Goal: Task Accomplishment & Management: Use online tool/utility

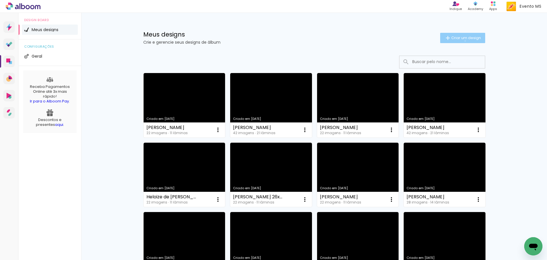
click at [462, 41] on paper-button "Criar um design" at bounding box center [462, 38] width 45 height 10
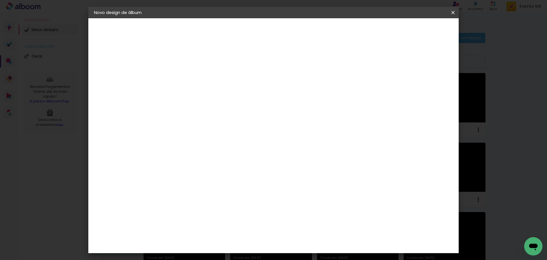
click at [187, 75] on input at bounding box center [187, 76] width 0 height 9
type input "[PERSON_NAME]"
type paper-input "[PERSON_NAME]"
click at [0, 0] on slot "Avançar" at bounding box center [0, 0] width 0 height 0
click at [294, 89] on paper-item "Tamanho Livre" at bounding box center [266, 86] width 55 height 13
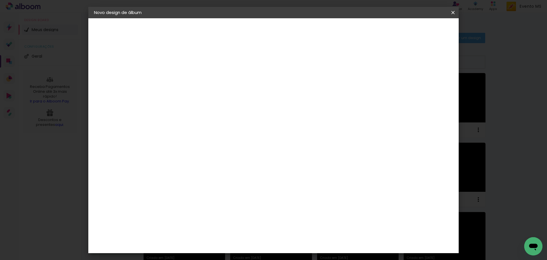
click at [0, 0] on slot "Avançar" at bounding box center [0, 0] width 0 height 0
drag, startPoint x: 312, startPoint y: 239, endPoint x: 301, endPoint y: 237, distance: 10.4
click at [301, 237] on input "60" at bounding box center [305, 237] width 15 height 9
type input "70"
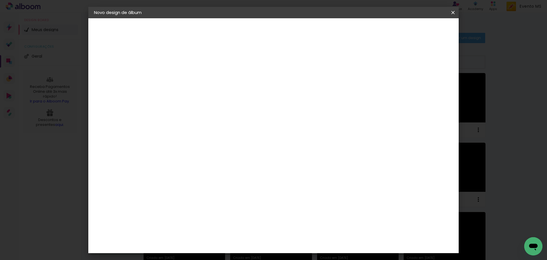
type paper-input "70"
drag, startPoint x: 175, startPoint y: 156, endPoint x: 167, endPoint y: 154, distance: 9.1
click at [167, 154] on input "30" at bounding box center [169, 154] width 15 height 9
type input "26"
type paper-input "26"
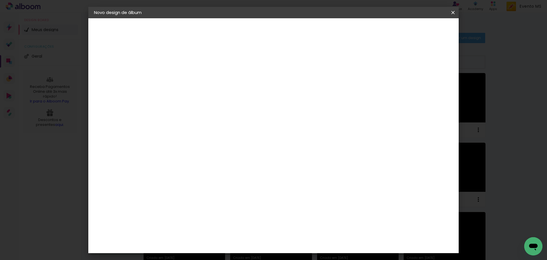
click at [417, 30] on span "Iniciar design" at bounding box center [404, 30] width 26 height 4
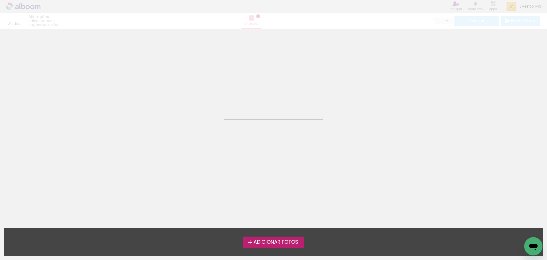
click at [274, 241] on span "Adicionar Fotos" at bounding box center [276, 241] width 45 height 5
click at [0, 0] on input "file" at bounding box center [0, 0] width 0 height 0
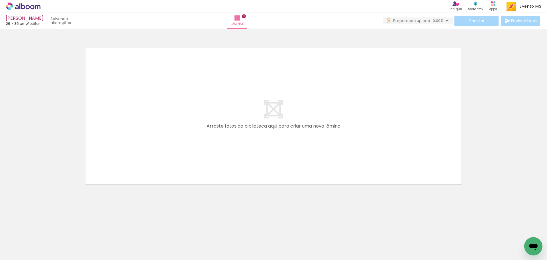
click at [46, 230] on iron-icon at bounding box center [45, 229] width 6 height 6
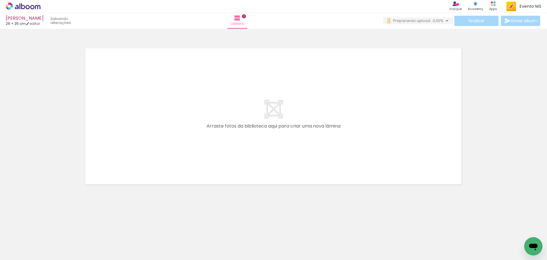
click at [46, 230] on iron-icon at bounding box center [45, 229] width 6 height 6
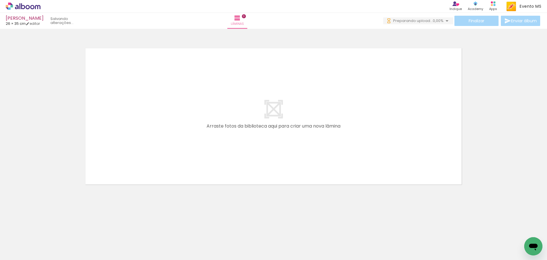
click at [46, 230] on iron-icon at bounding box center [45, 229] width 6 height 6
click at [46, 230] on quentale-thumb at bounding box center [57, 240] width 32 height 33
click at [46, 230] on iron-icon at bounding box center [45, 229] width 6 height 6
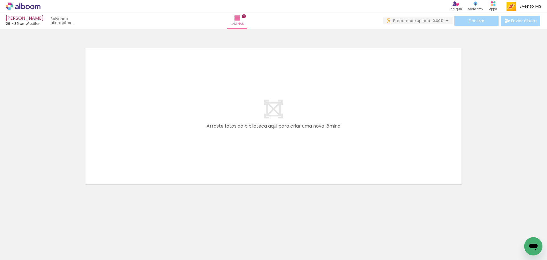
click at [46, 230] on iron-icon at bounding box center [45, 229] width 6 height 6
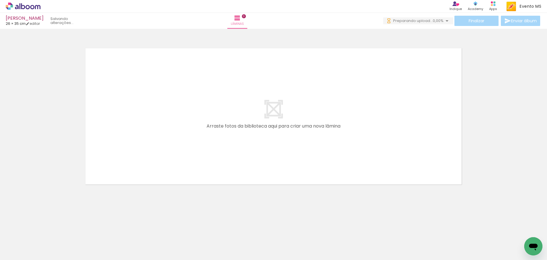
click at [46, 230] on iron-icon at bounding box center [45, 229] width 6 height 6
click at [46, 230] on iron-horizontal-list at bounding box center [40, 242] width 11 height 36
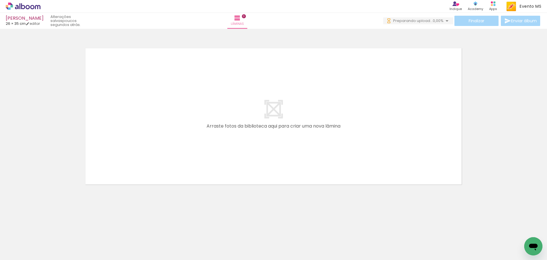
click at [46, 230] on iron-horizontal-list at bounding box center [40, 242] width 11 height 36
click at [46, 230] on iron-icon at bounding box center [45, 229] width 6 height 6
click at [46, 230] on iron-horizontal-list at bounding box center [40, 242] width 11 height 36
click at [46, 230] on iron-icon at bounding box center [45, 229] width 6 height 6
click at [46, 230] on iron-horizontal-list at bounding box center [40, 242] width 11 height 36
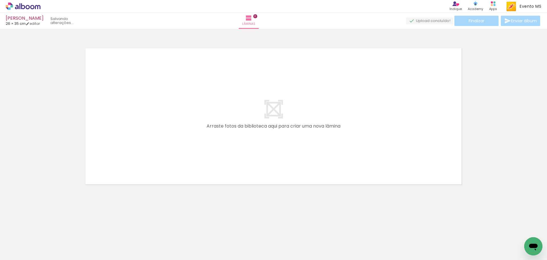
click at [46, 230] on iron-horizontal-list at bounding box center [40, 242] width 11 height 36
click at [46, 230] on iron-icon at bounding box center [45, 229] width 6 height 6
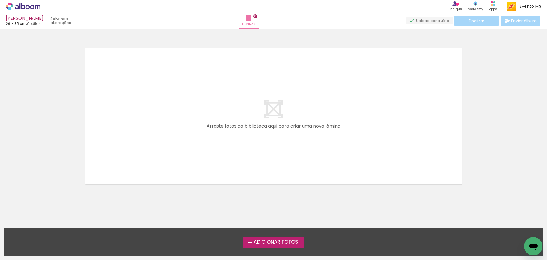
click at [273, 244] on span "Adicionar Fotos" at bounding box center [276, 241] width 45 height 5
click at [0, 0] on input "file" at bounding box center [0, 0] width 0 height 0
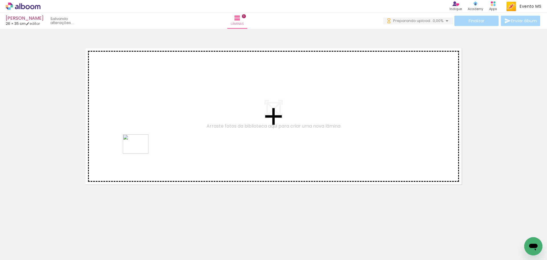
drag, startPoint x: 57, startPoint y: 249, endPoint x: 140, endPoint y: 151, distance: 128.1
click at [140, 151] on quentale-workspace at bounding box center [273, 130] width 547 height 260
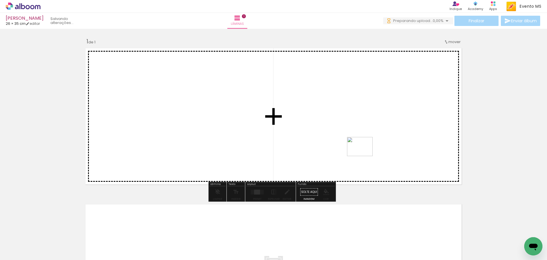
drag, startPoint x: 95, startPoint y: 246, endPoint x: 385, endPoint y: 138, distance: 310.1
click at [385, 138] on quentale-workspace at bounding box center [273, 130] width 547 height 260
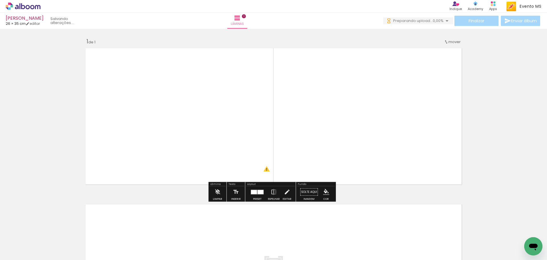
click at [256, 189] on quentale-layouter at bounding box center [257, 191] width 13 height 5
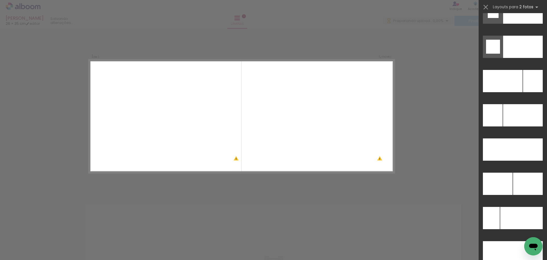
scroll to position [2562, 0]
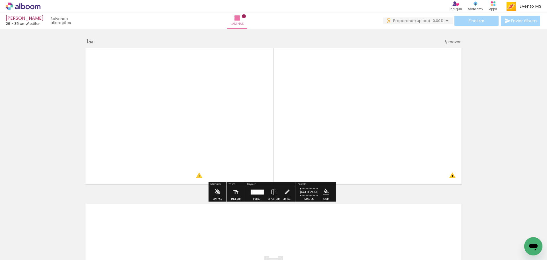
click at [260, 193] on div at bounding box center [258, 191] width 11 height 5
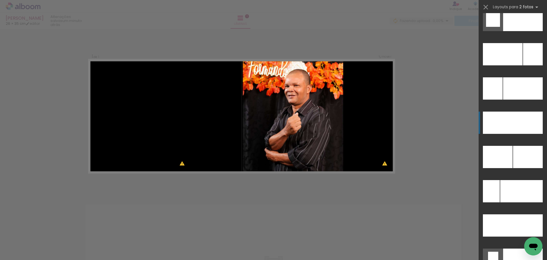
scroll to position [2530, 0]
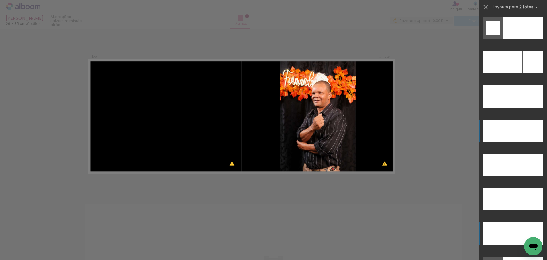
click at [505, 228] on div at bounding box center [498, 233] width 30 height 22
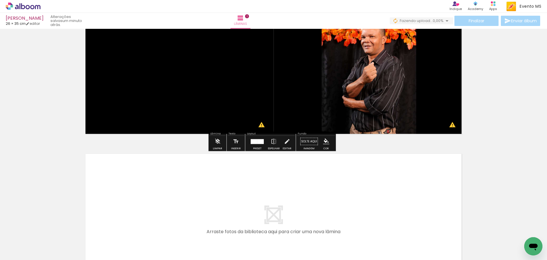
scroll to position [139, 0]
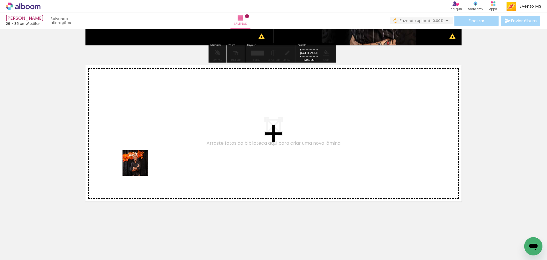
drag, startPoint x: 126, startPoint y: 238, endPoint x: 134, endPoint y: 147, distance: 91.5
click at [134, 147] on quentale-workspace at bounding box center [273, 130] width 547 height 260
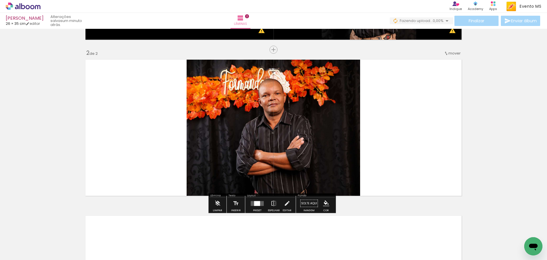
scroll to position [146, 0]
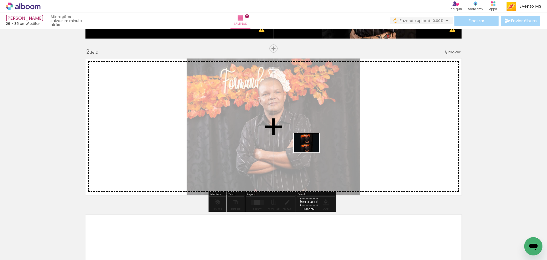
drag, startPoint x: 152, startPoint y: 241, endPoint x: 322, endPoint y: 148, distance: 193.7
click at [322, 148] on quentale-workspace at bounding box center [273, 130] width 547 height 260
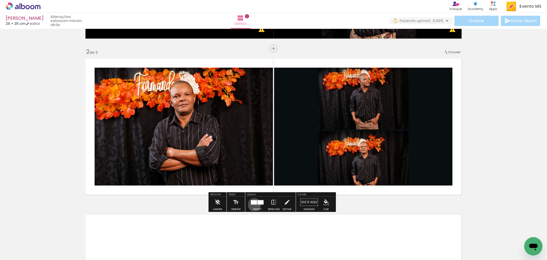
drag, startPoint x: 253, startPoint y: 204, endPoint x: 398, endPoint y: 130, distance: 162.9
click at [254, 205] on div at bounding box center [257, 201] width 15 height 11
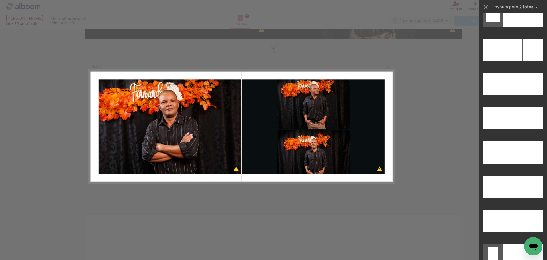
scroll to position [2555, 0]
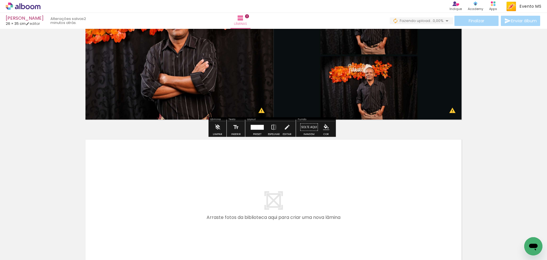
scroll to position [295, 0]
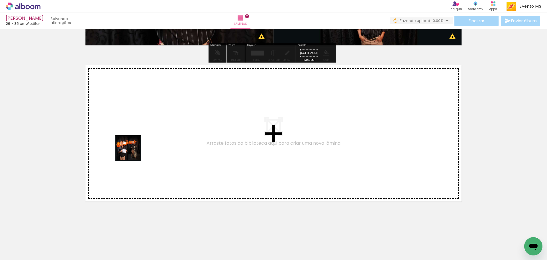
drag, startPoint x: 191, startPoint y: 245, endPoint x: 133, endPoint y: 151, distance: 111.0
click at [133, 151] on quentale-workspace at bounding box center [273, 130] width 547 height 260
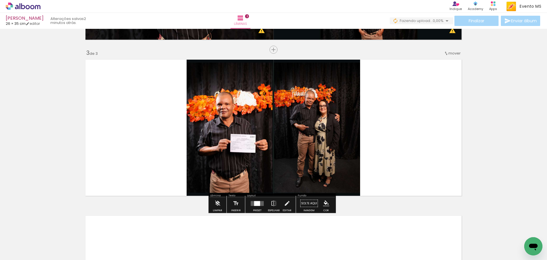
scroll to position [301, 0]
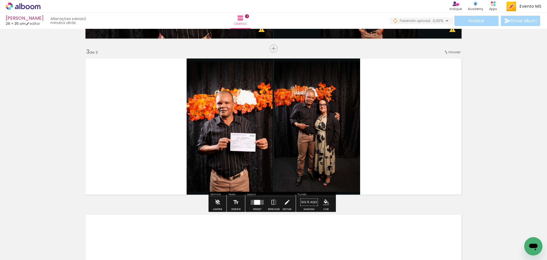
drag, startPoint x: 213, startPoint y: 247, endPoint x: 403, endPoint y: 168, distance: 205.9
click at [403, 168] on quentale-workspace at bounding box center [273, 130] width 547 height 260
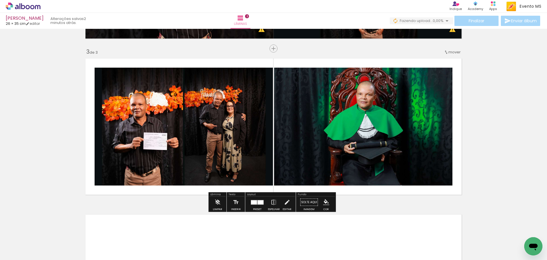
click at [258, 201] on div at bounding box center [261, 202] width 6 height 4
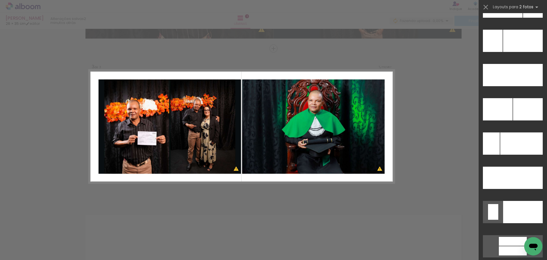
scroll to position [2602, 0]
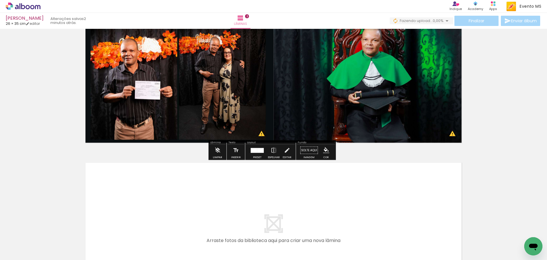
scroll to position [450, 0]
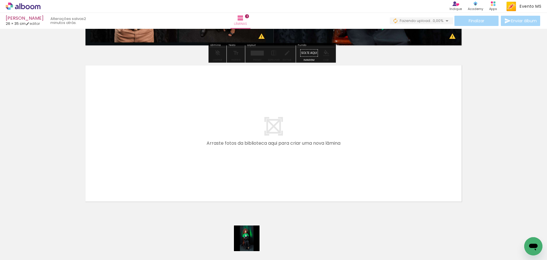
drag, startPoint x: 251, startPoint y: 242, endPoint x: 191, endPoint y: 175, distance: 89.6
click at [191, 175] on quentale-workspace at bounding box center [273, 130] width 547 height 260
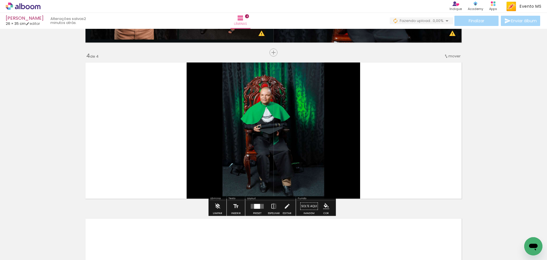
scroll to position [457, 0]
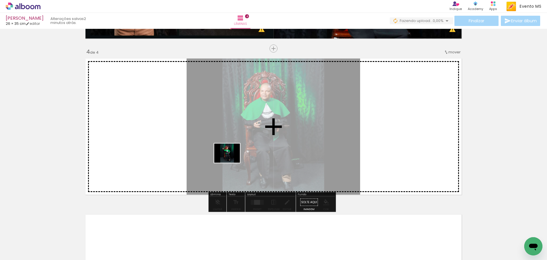
drag, startPoint x: 281, startPoint y: 242, endPoint x: 322, endPoint y: 147, distance: 103.9
click at [322, 147] on quentale-workspace at bounding box center [273, 130] width 547 height 260
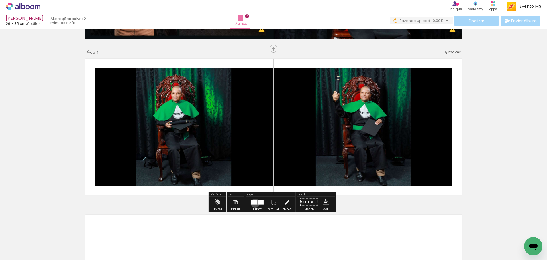
drag, startPoint x: 254, startPoint y: 203, endPoint x: 401, endPoint y: 127, distance: 165.0
click at [255, 203] on div at bounding box center [254, 202] width 6 height 4
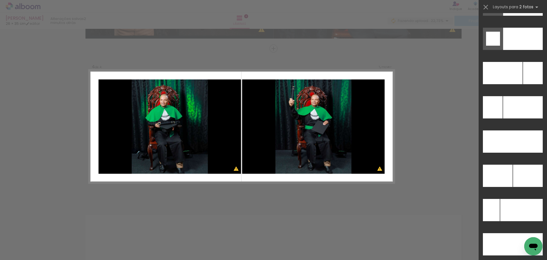
scroll to position [2539, 0]
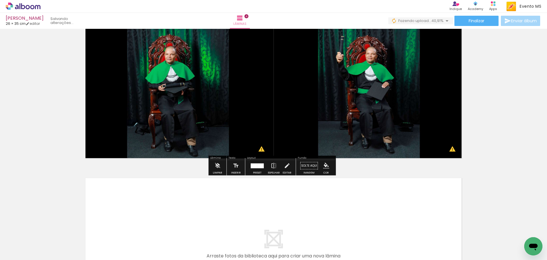
scroll to position [606, 0]
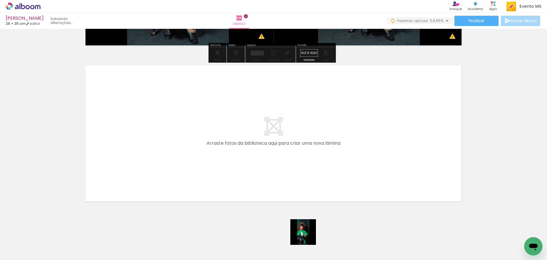
drag, startPoint x: 314, startPoint y: 238, endPoint x: 126, endPoint y: 163, distance: 202.0
click at [126, 163] on quentale-workspace at bounding box center [273, 130] width 547 height 260
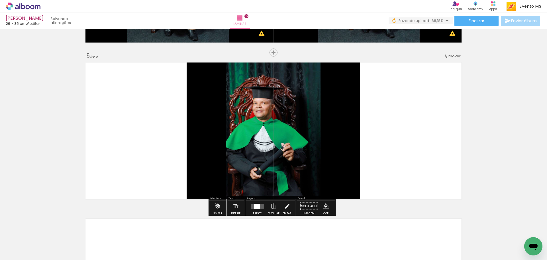
scroll to position [613, 0]
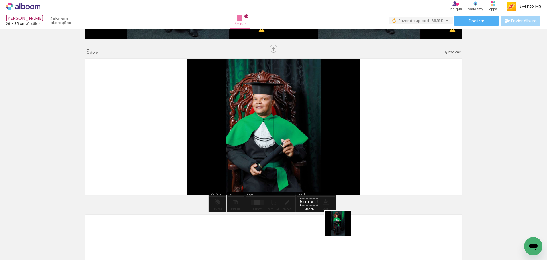
drag, startPoint x: 341, startPoint y: 243, endPoint x: 368, endPoint y: 162, distance: 85.2
click at [368, 162] on quentale-workspace at bounding box center [273, 130] width 547 height 260
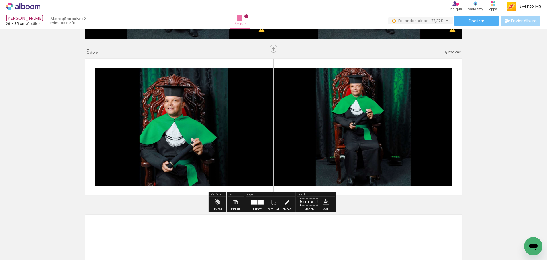
click at [253, 201] on div at bounding box center [254, 202] width 6 height 4
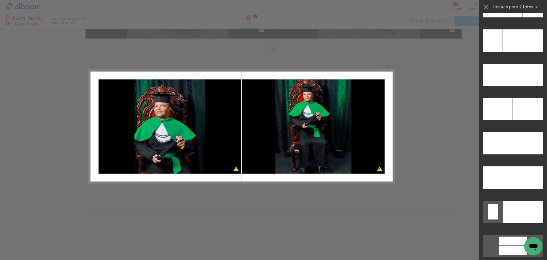
scroll to position [2613, 0]
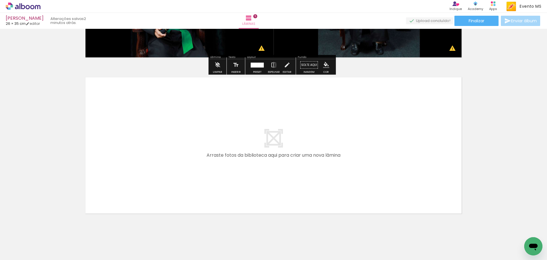
scroll to position [762, 0]
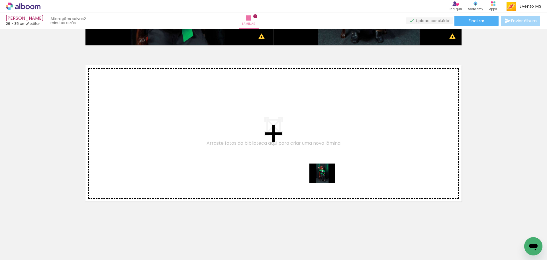
drag, startPoint x: 380, startPoint y: 240, endPoint x: 318, endPoint y: 175, distance: 90.7
click at [318, 175] on quentale-workspace at bounding box center [273, 130] width 547 height 260
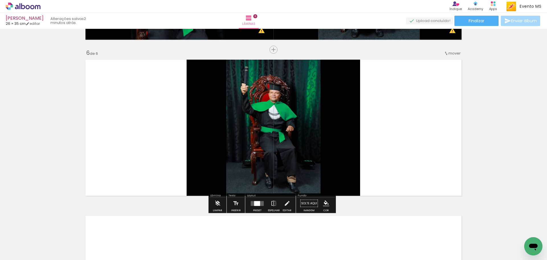
scroll to position [769, 0]
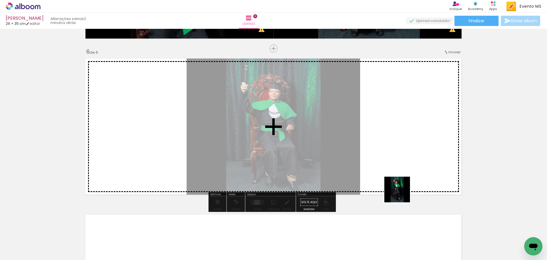
drag, startPoint x: 409, startPoint y: 242, endPoint x: 400, endPoint y: 163, distance: 79.2
click at [400, 163] on quentale-workspace at bounding box center [273, 130] width 547 height 260
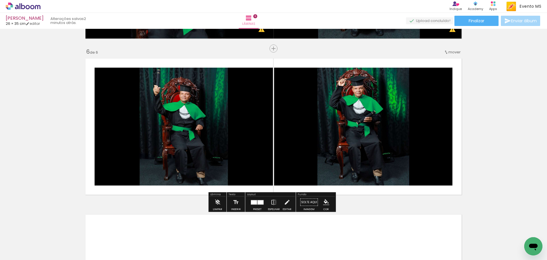
click at [258, 203] on div at bounding box center [261, 202] width 6 height 4
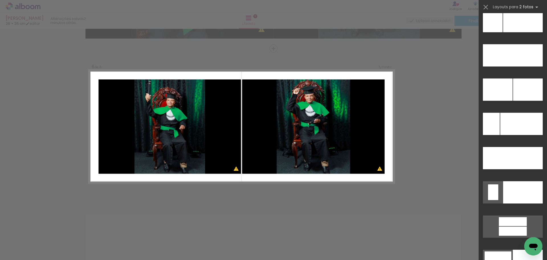
scroll to position [2617, 0]
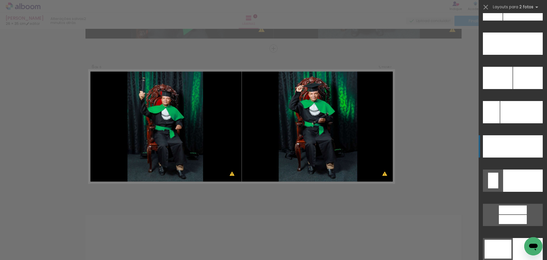
click at [521, 21] on div at bounding box center [523, 9] width 40 height 22
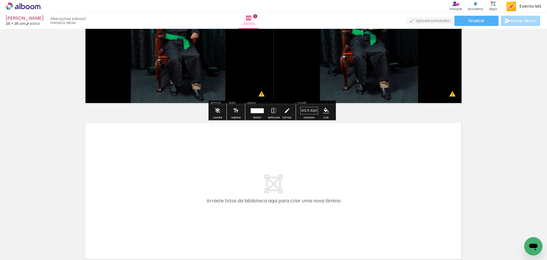
scroll to position [918, 0]
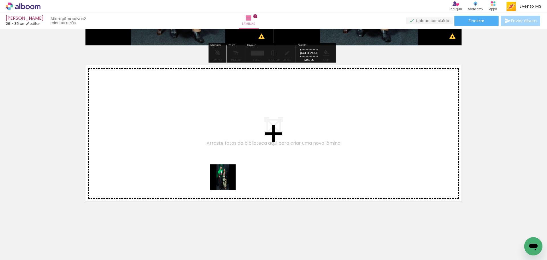
drag, startPoint x: 438, startPoint y: 240, endPoint x: 210, endPoint y: 170, distance: 239.0
click at [210, 170] on quentale-workspace at bounding box center [273, 130] width 547 height 260
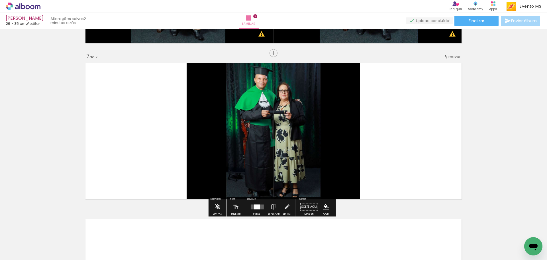
scroll to position [925, 0]
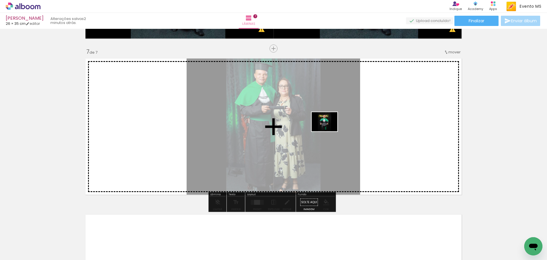
drag, startPoint x: 475, startPoint y: 248, endPoint x: 329, endPoint y: 129, distance: 188.3
click at [329, 129] on quentale-workspace at bounding box center [273, 130] width 547 height 260
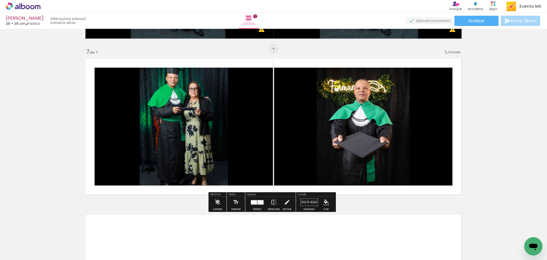
click at [258, 200] on div at bounding box center [261, 202] width 6 height 4
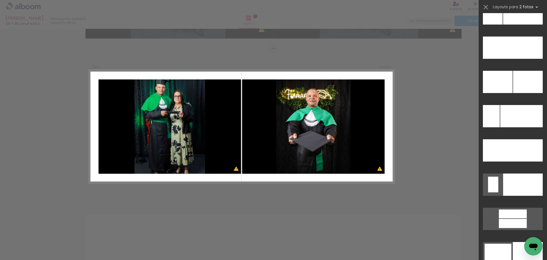
scroll to position [2645, 0]
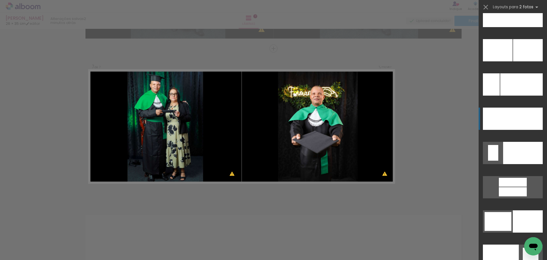
click at [525, 27] on div at bounding box center [523, 16] width 40 height 22
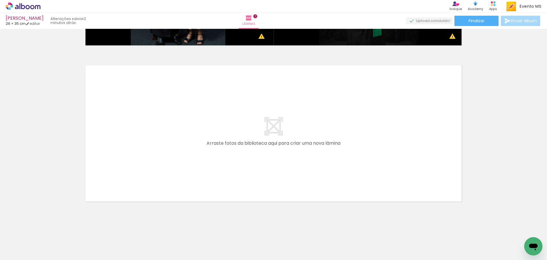
scroll to position [0, 203]
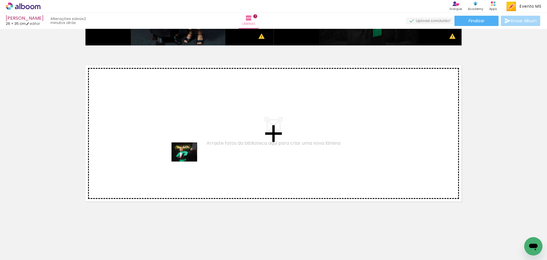
drag, startPoint x: 293, startPoint y: 249, endPoint x: 181, endPoint y: 154, distance: 147.1
click at [181, 154] on quentale-workspace at bounding box center [273, 130] width 547 height 260
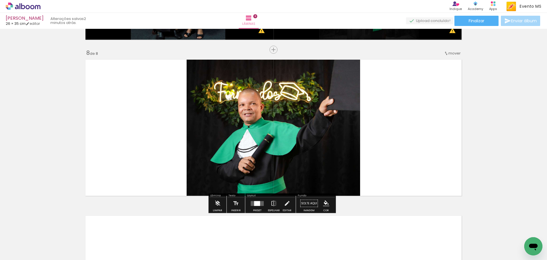
scroll to position [1081, 0]
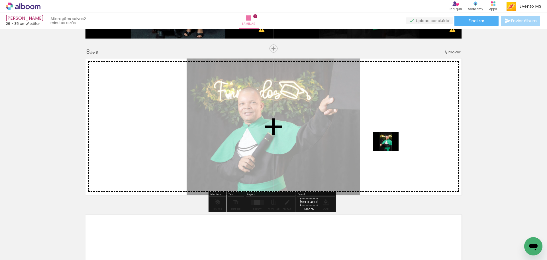
drag, startPoint x: 336, startPoint y: 242, endPoint x: 409, endPoint y: 127, distance: 136.3
click at [409, 127] on quentale-workspace at bounding box center [273, 130] width 547 height 260
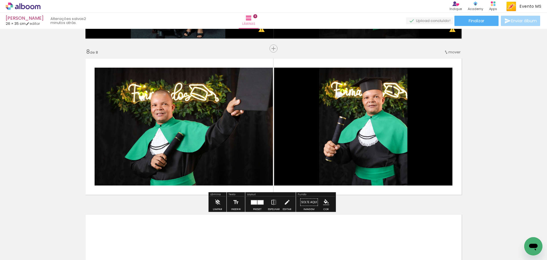
click at [258, 202] on div at bounding box center [261, 202] width 6 height 4
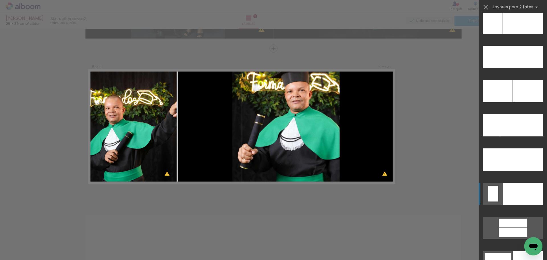
scroll to position [2605, 0]
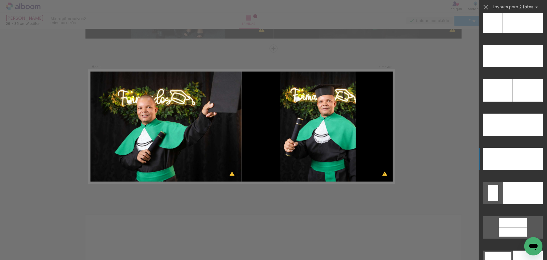
click at [514, 101] on div at bounding box center [528, 90] width 30 height 22
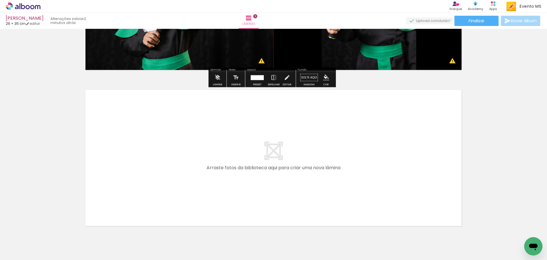
scroll to position [1230, 0]
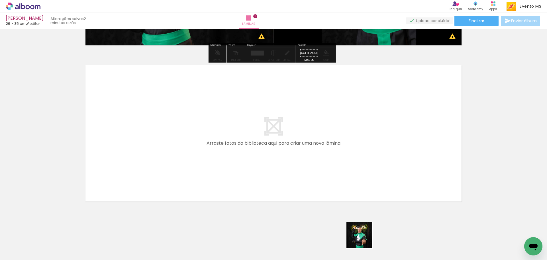
drag, startPoint x: 377, startPoint y: 245, endPoint x: 230, endPoint y: 139, distance: 180.9
click at [230, 139] on quentale-workspace at bounding box center [273, 130] width 547 height 260
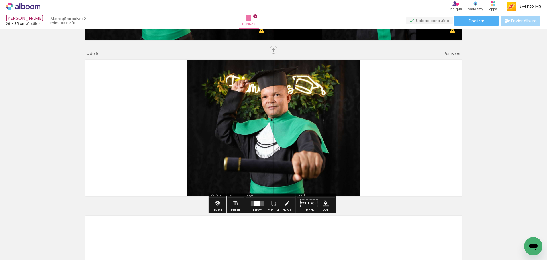
scroll to position [1236, 0]
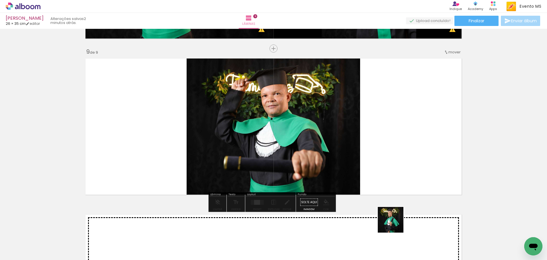
drag, startPoint x: 395, startPoint y: 224, endPoint x: 395, endPoint y: 138, distance: 85.2
click at [395, 138] on quentale-workspace at bounding box center [273, 130] width 547 height 260
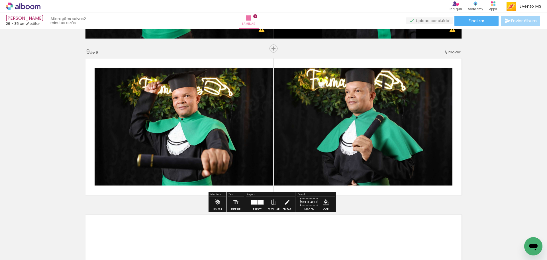
drag, startPoint x: 249, startPoint y: 200, endPoint x: 253, endPoint y: 199, distance: 3.9
click at [251, 200] on quentale-layouter at bounding box center [257, 201] width 13 height 5
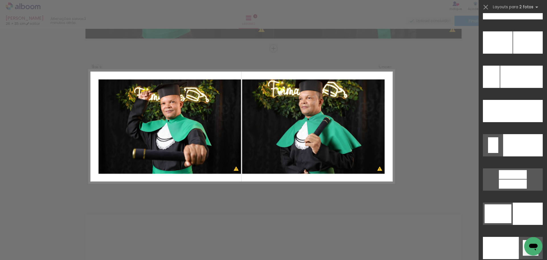
scroll to position [0, 0]
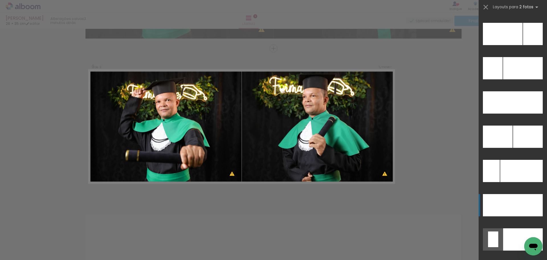
click at [525, 208] on div at bounding box center [528, 205] width 30 height 22
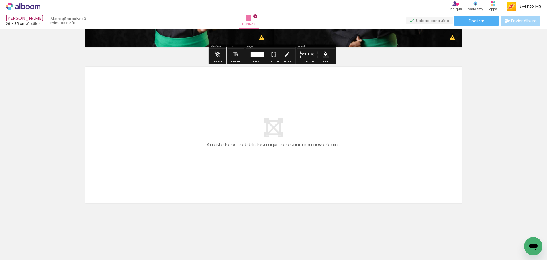
scroll to position [1385, 0]
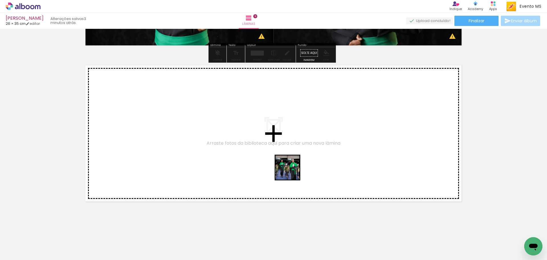
drag, startPoint x: 429, startPoint y: 240, endPoint x: 217, endPoint y: 151, distance: 229.8
click at [217, 151] on quentale-workspace at bounding box center [273, 130] width 547 height 260
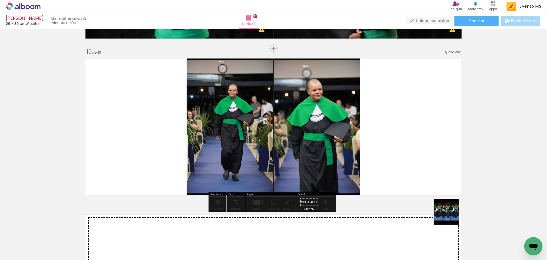
drag, startPoint x: 451, startPoint y: 216, endPoint x: 392, endPoint y: 132, distance: 102.4
click at [392, 132] on quentale-workspace at bounding box center [273, 130] width 547 height 260
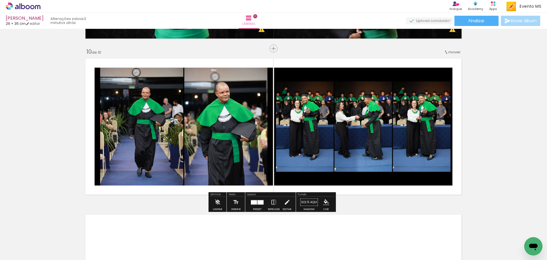
drag, startPoint x: 260, startPoint y: 200, endPoint x: 375, endPoint y: 164, distance: 120.5
click at [261, 199] on div at bounding box center [257, 201] width 15 height 11
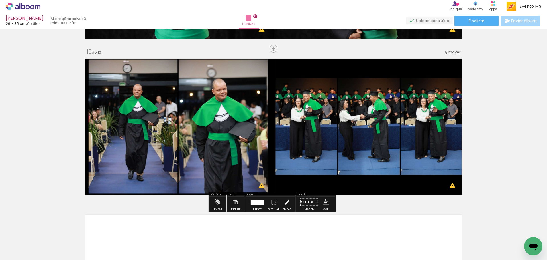
click at [264, 198] on paper-button "Preset" at bounding box center [257, 203] width 18 height 15
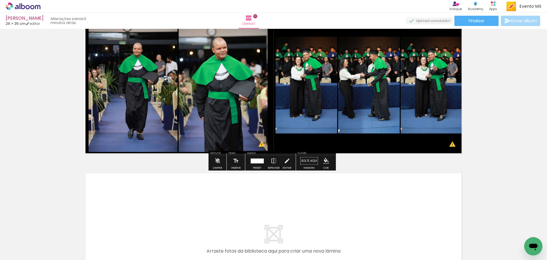
scroll to position [1541, 0]
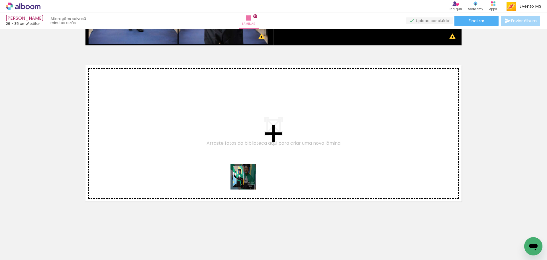
drag, startPoint x: 485, startPoint y: 248, endPoint x: 233, endPoint y: 173, distance: 263.2
click at [233, 173] on quentale-workspace at bounding box center [273, 130] width 547 height 260
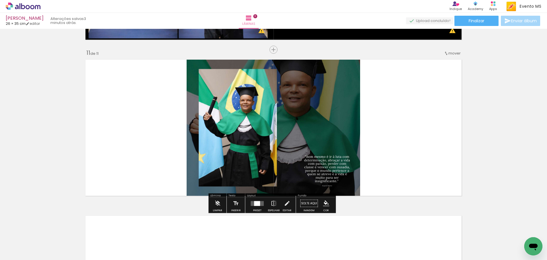
scroll to position [1548, 0]
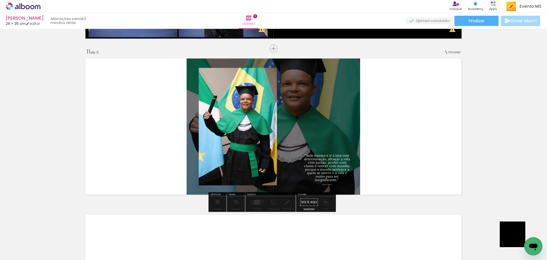
drag, startPoint x: 518, startPoint y: 238, endPoint x: 452, endPoint y: 152, distance: 109.1
click at [452, 152] on quentale-workspace at bounding box center [273, 130] width 547 height 260
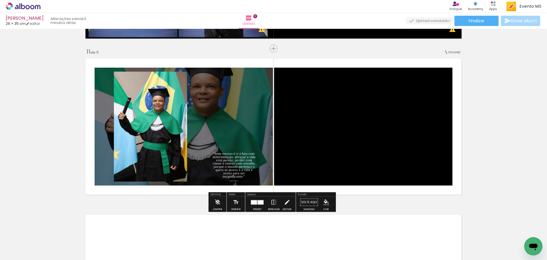
click at [258, 202] on div at bounding box center [261, 202] width 6 height 4
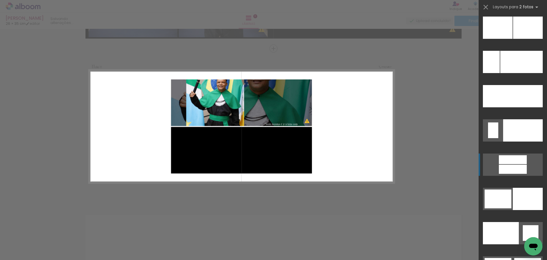
scroll to position [2659, 0]
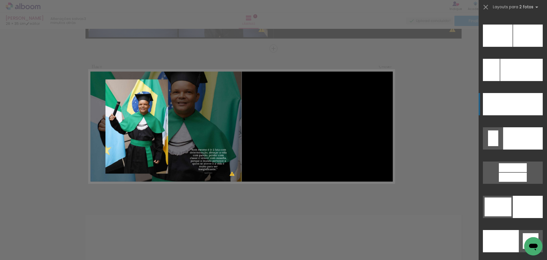
click at [515, 127] on div at bounding box center [523, 138] width 40 height 22
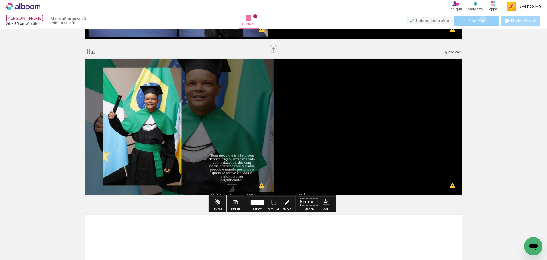
click at [481, 19] on span "Finalizar" at bounding box center [477, 21] width 16 height 4
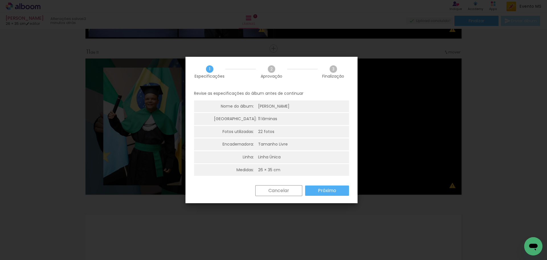
click at [340, 188] on paper-button "Próximo" at bounding box center [327, 190] width 44 height 10
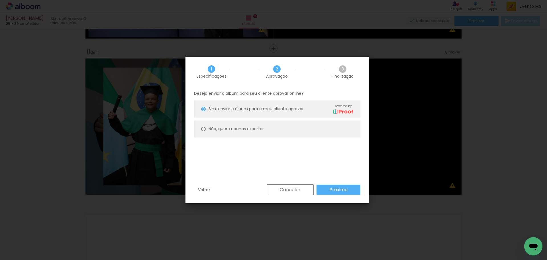
click at [0, 0] on slot "Próximo" at bounding box center [0, 0] width 0 height 0
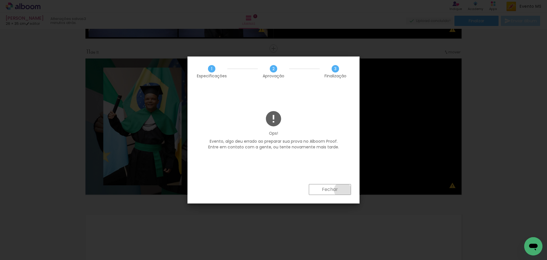
click at [343, 190] on paper-button "Fechar" at bounding box center [330, 189] width 42 height 11
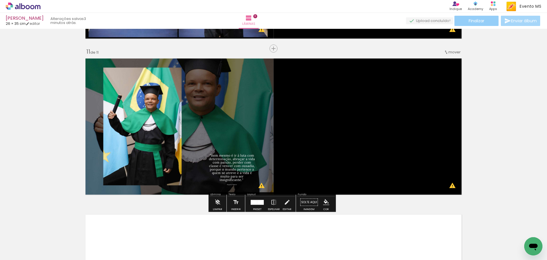
click at [477, 24] on paper-button "Finalizar" at bounding box center [476, 21] width 44 height 10
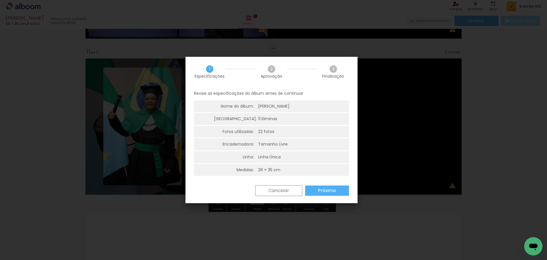
click at [320, 186] on paper-button "Próximo" at bounding box center [327, 190] width 44 height 10
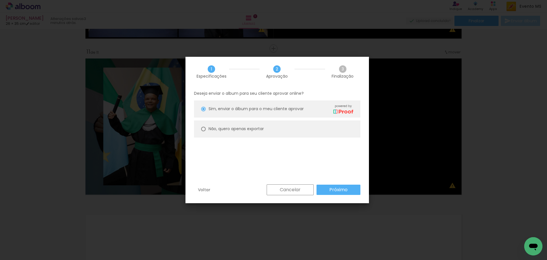
click at [0, 0] on slot "Próximo" at bounding box center [0, 0] width 0 height 0
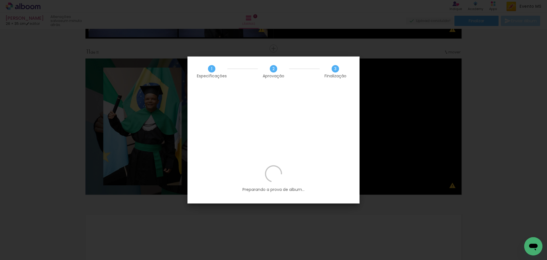
scroll to position [0, 203]
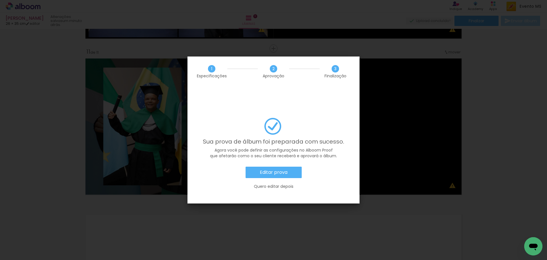
click at [0, 0] on slot "Editar prova" at bounding box center [0, 0] width 0 height 0
